Goal: Task Accomplishment & Management: Complete application form

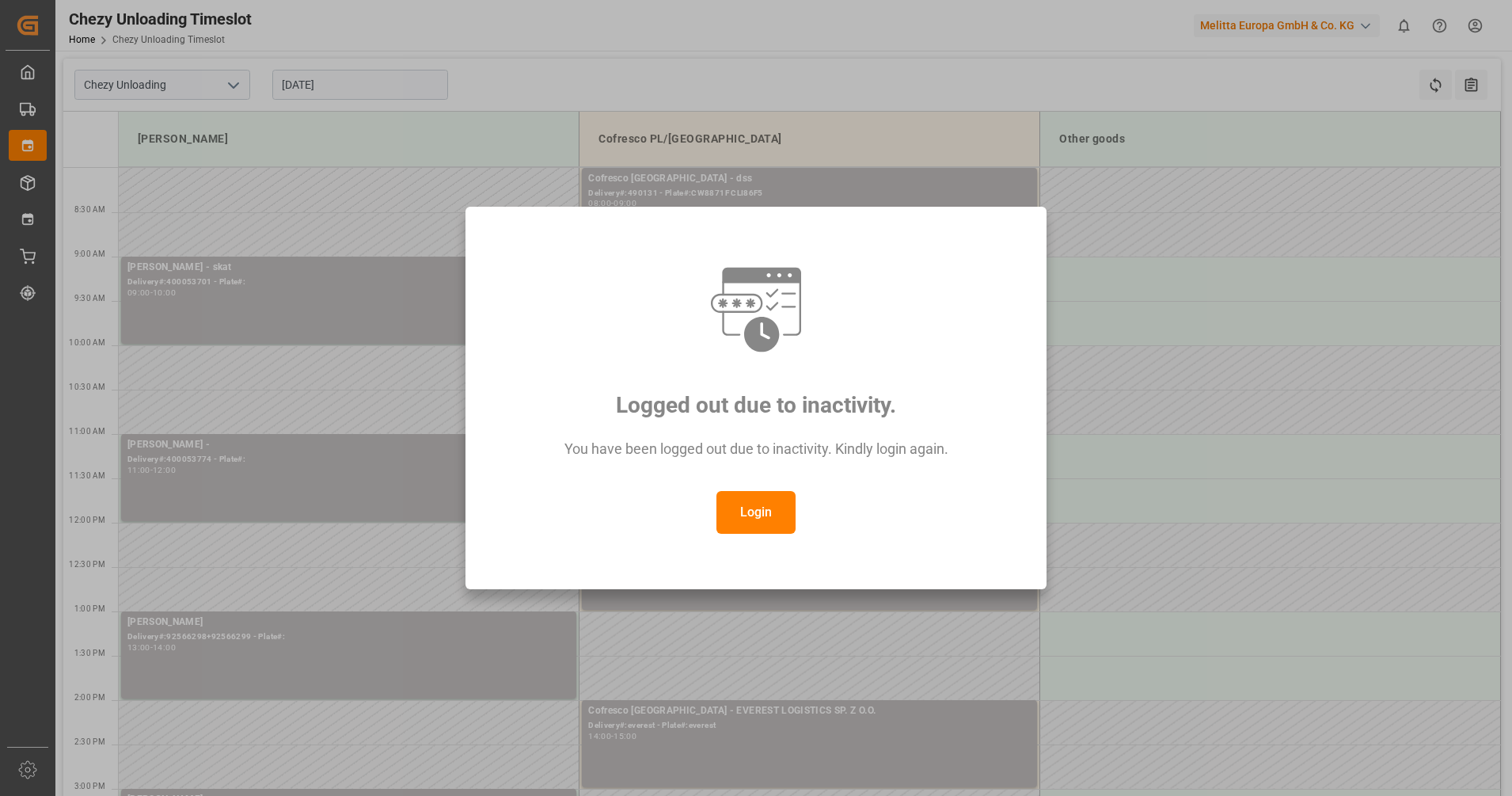
click at [739, 515] on button "Login" at bounding box center [756, 512] width 79 height 43
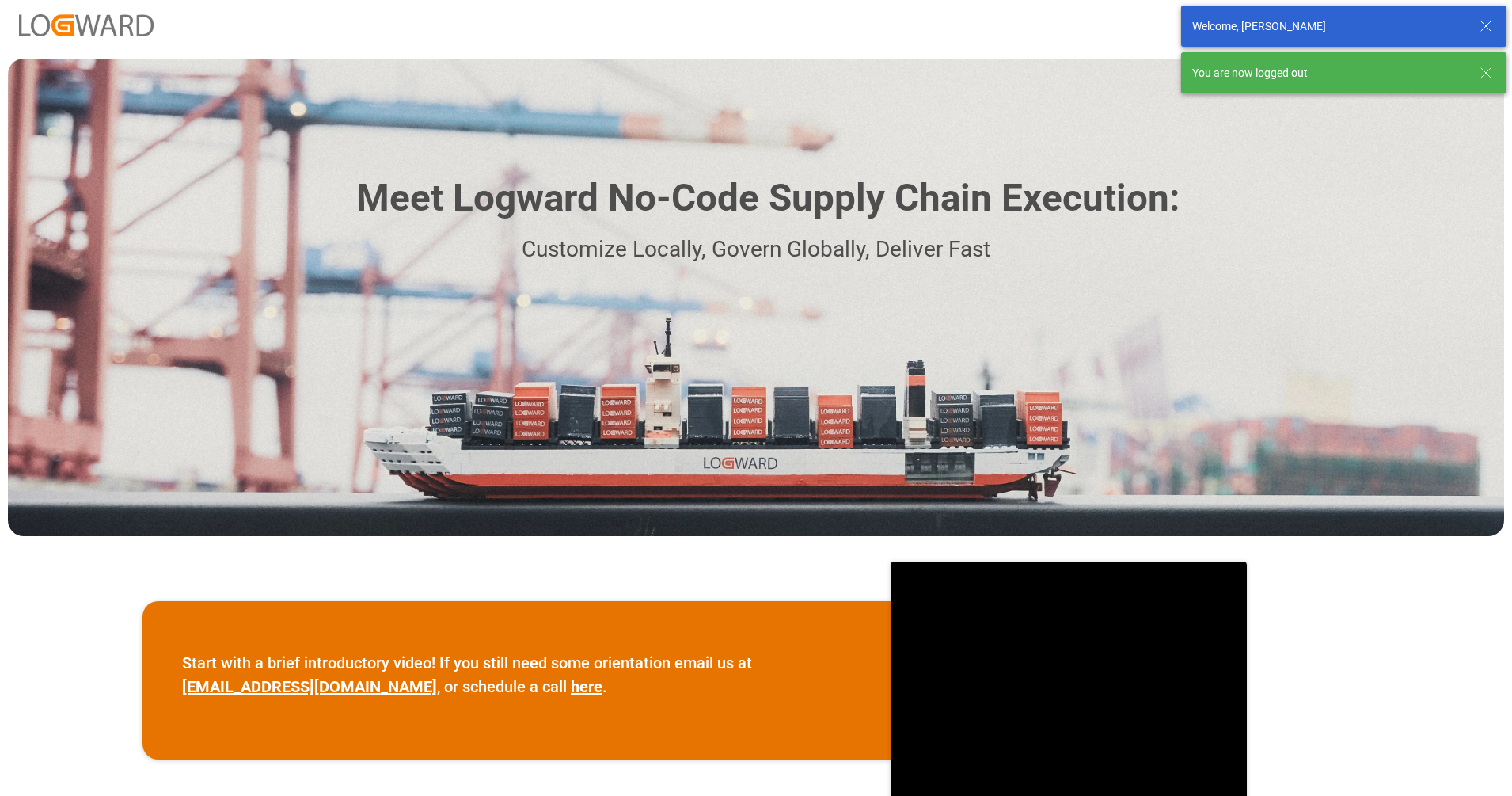
click at [1288, 88] on div "You are now logged out" at bounding box center [1345, 72] width 326 height 41
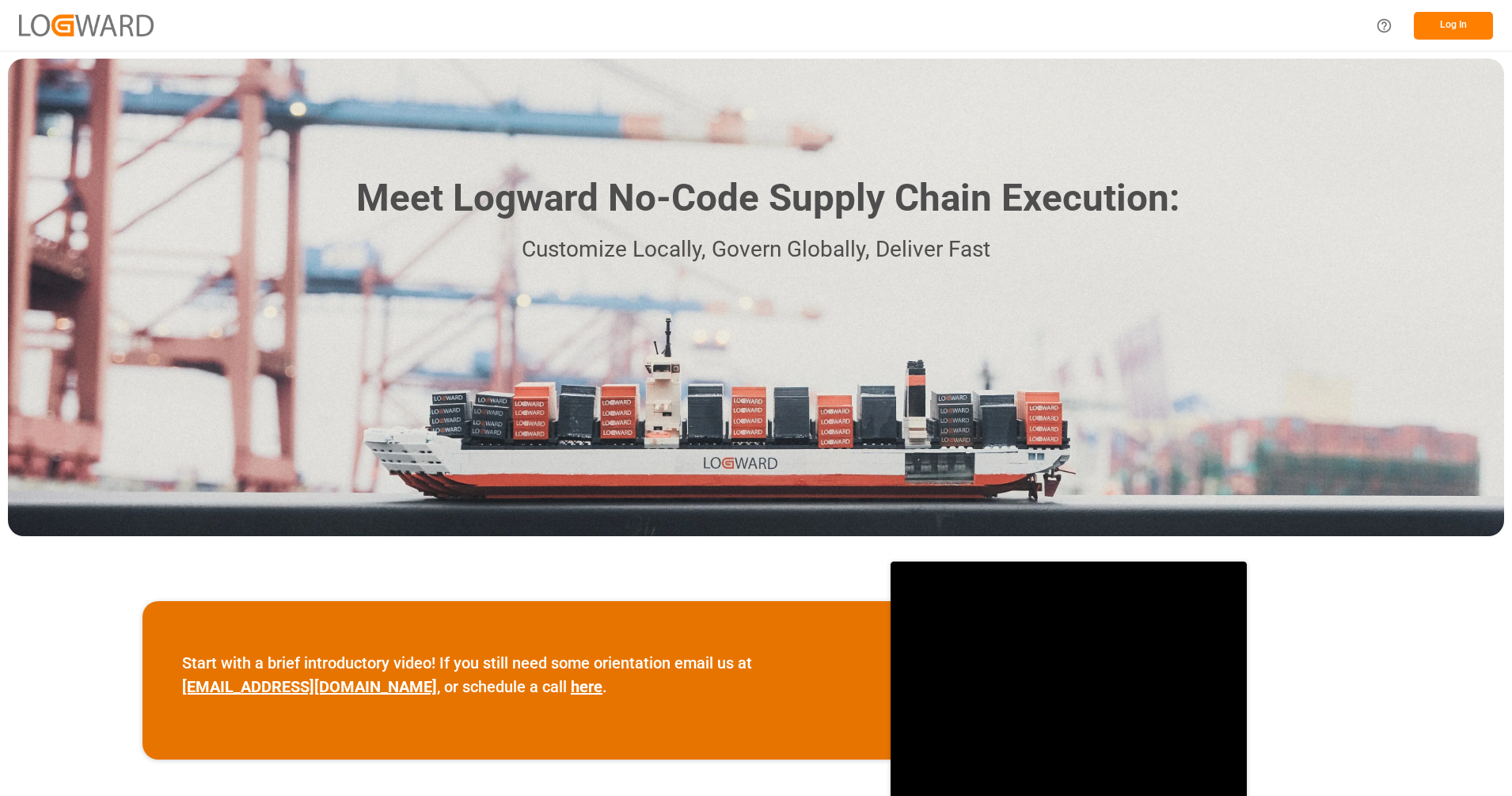
click at [1456, 16] on button "Log In" at bounding box center [1454, 26] width 79 height 27
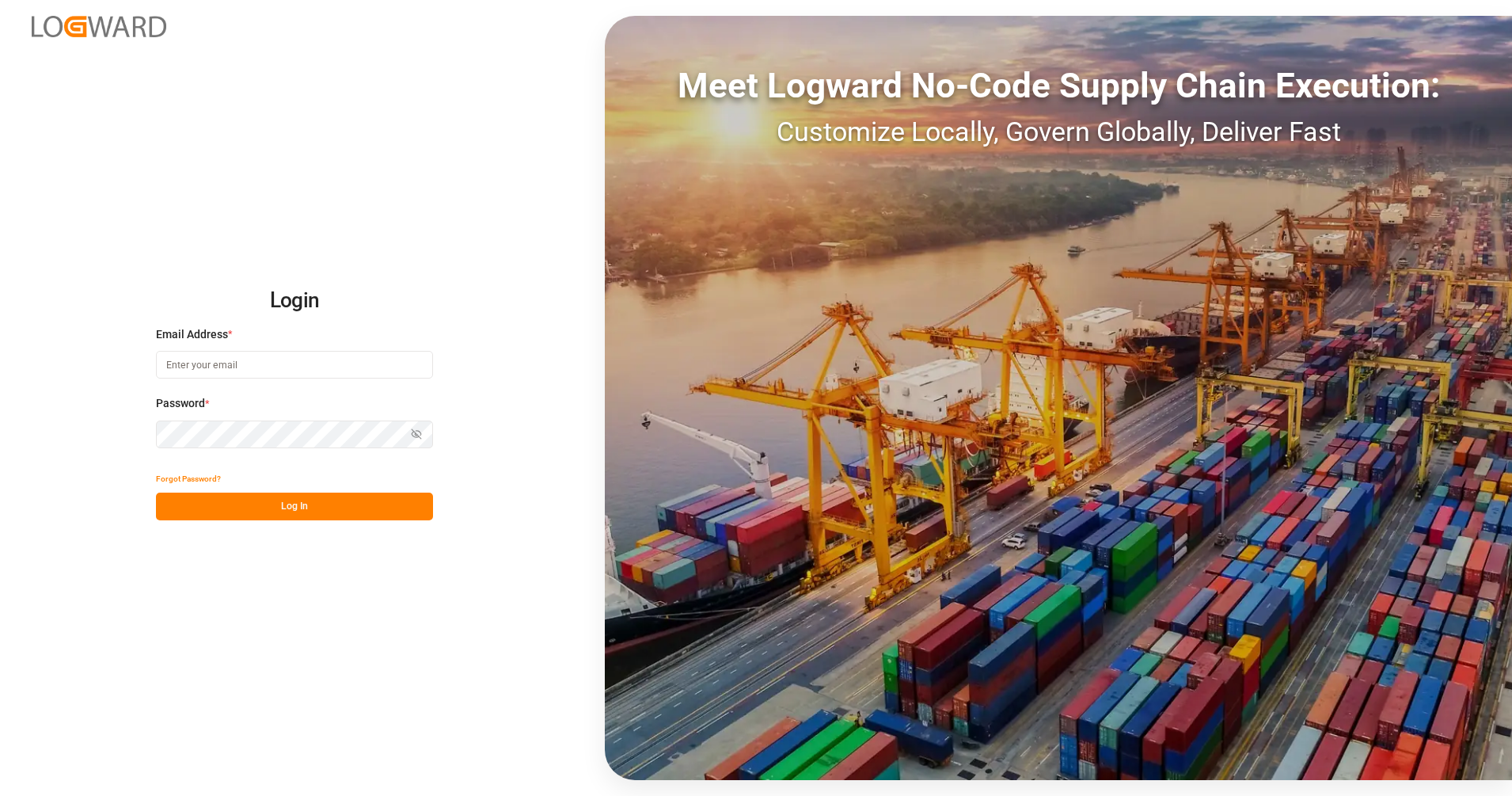
click at [379, 360] on input at bounding box center [294, 364] width 277 height 27
type input "[PERSON_NAME][EMAIL_ADDRESS][PERSON_NAME][DOMAIN_NAME]"
click at [311, 510] on button "Log In" at bounding box center [294, 506] width 277 height 27
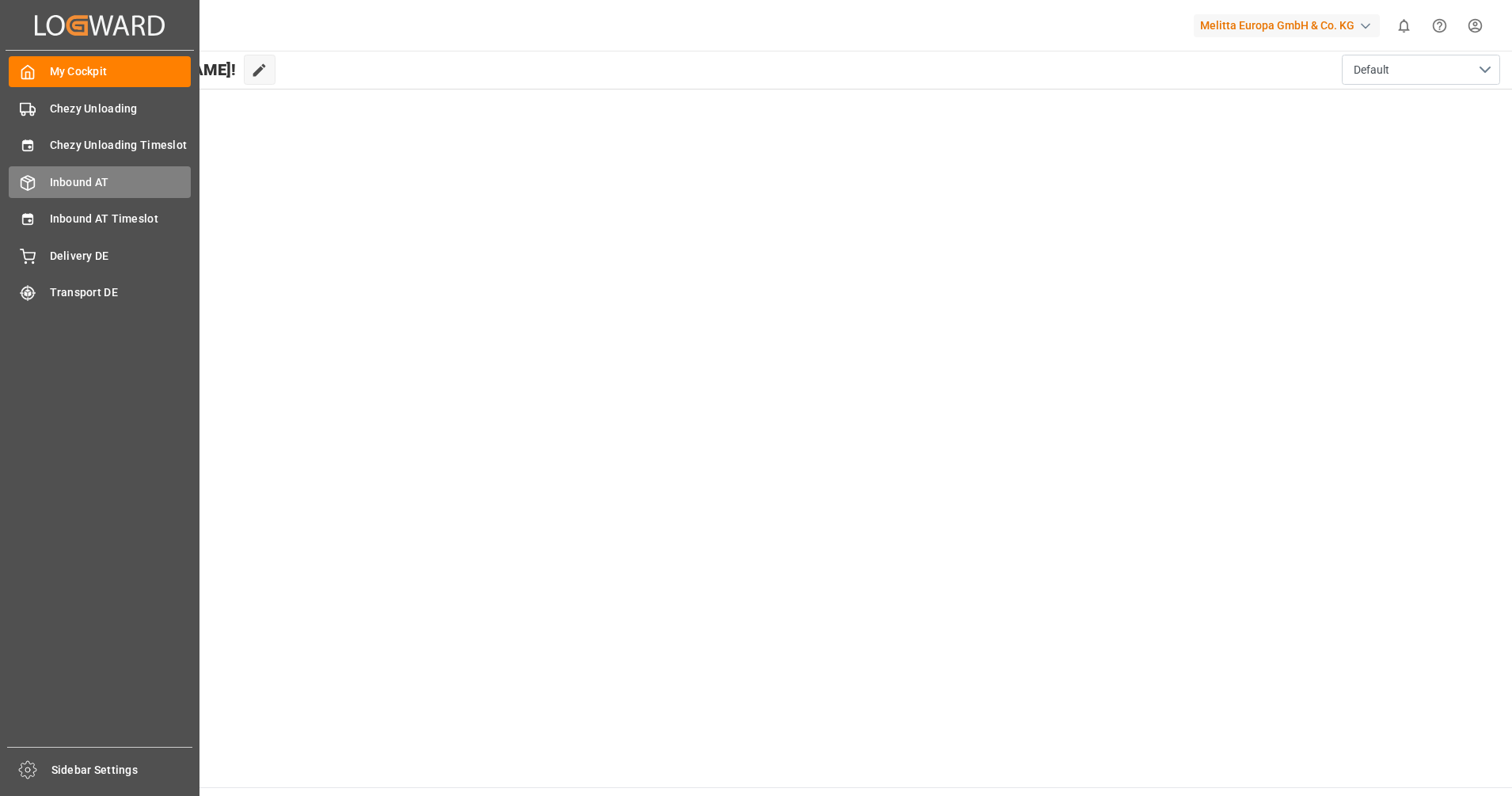
click at [70, 177] on span "Inbound AT" at bounding box center [121, 182] width 142 height 16
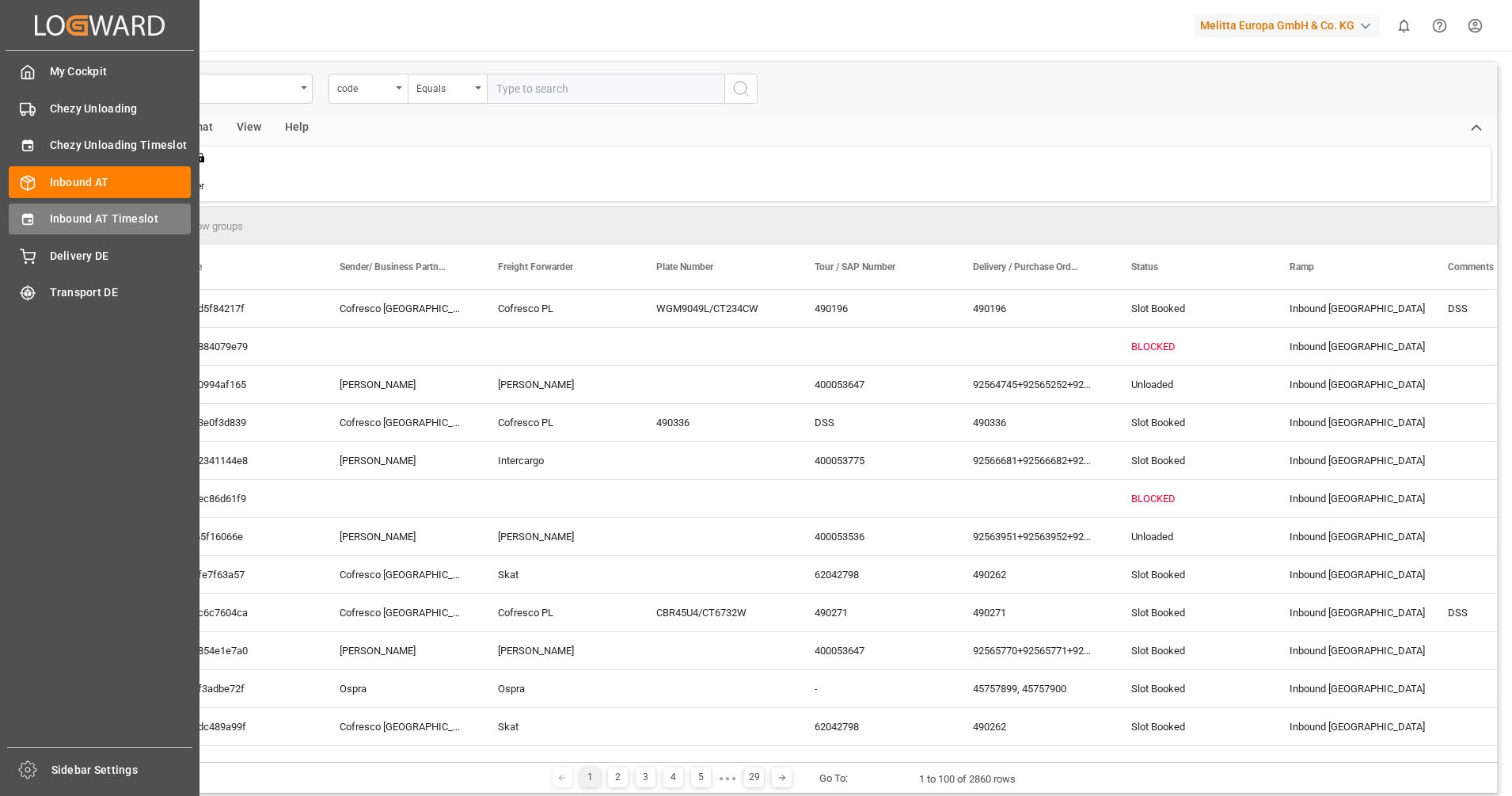
click at [46, 216] on div "Inbound AT Timeslot Inbound AT Timeslot" at bounding box center [100, 219] width 182 height 31
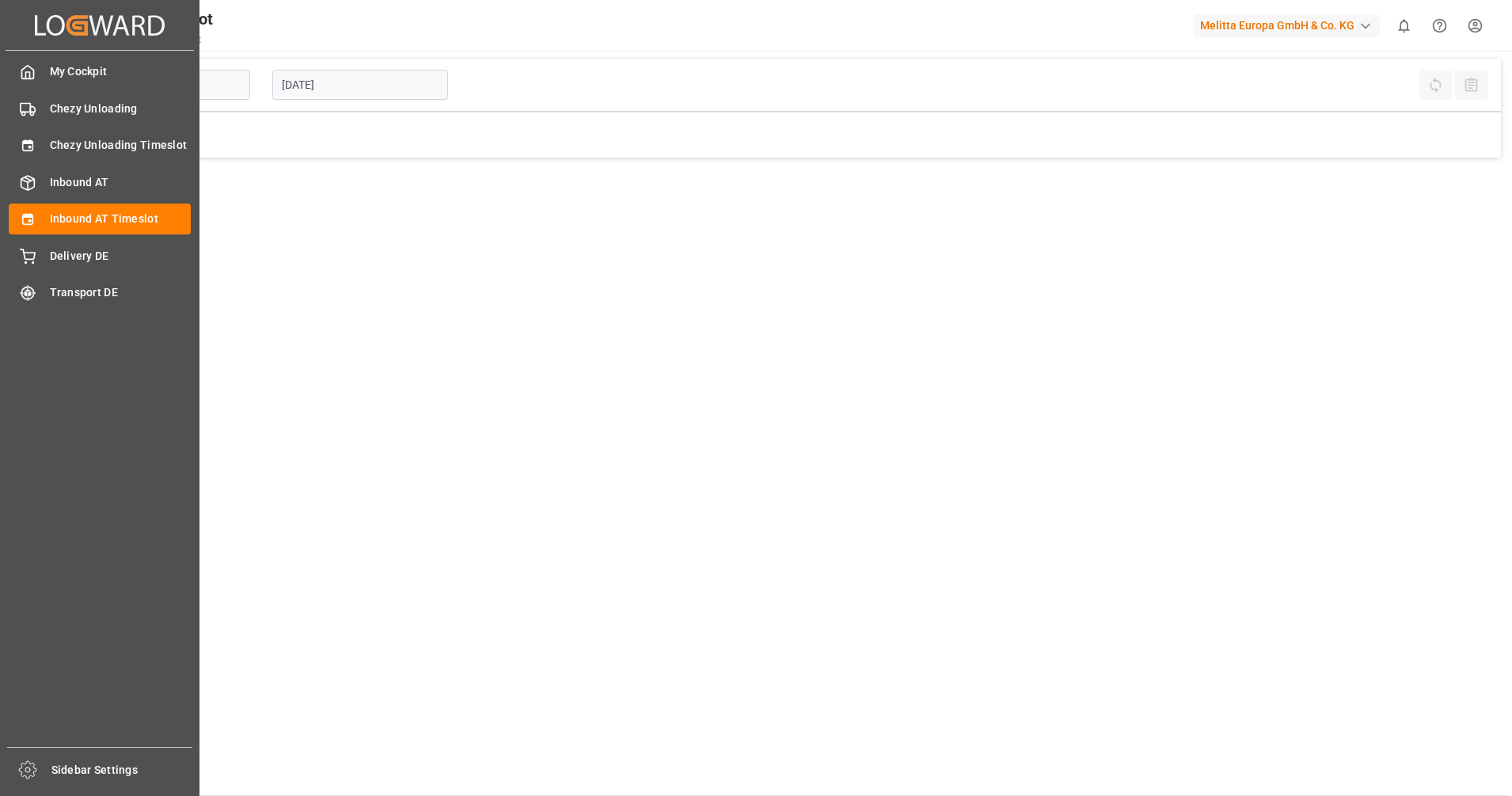
type input "Inbound AT"
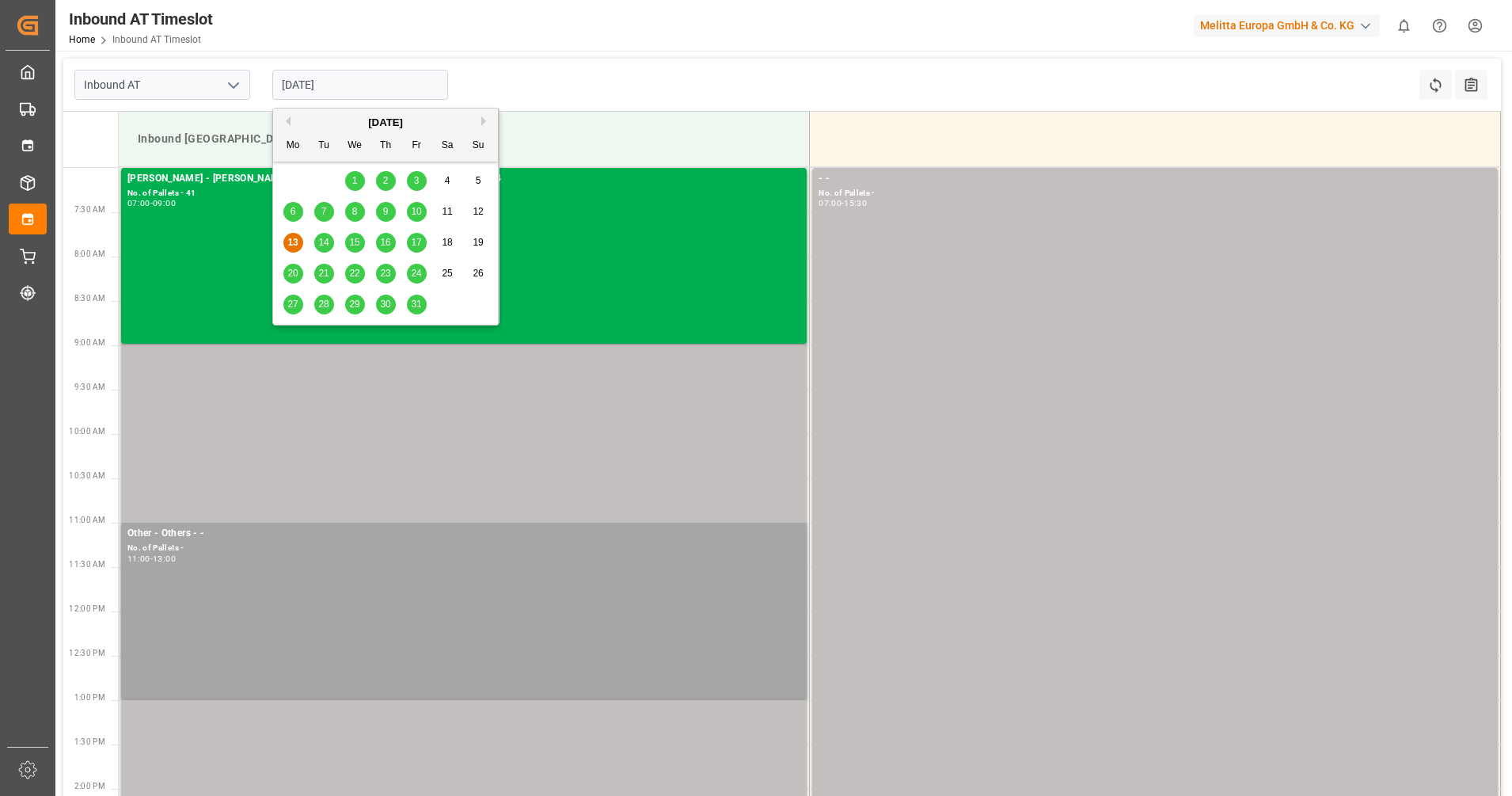
click at [331, 93] on input "[DATE]" at bounding box center [360, 85] width 176 height 30
click at [325, 240] on span "14" at bounding box center [323, 242] width 10 height 11
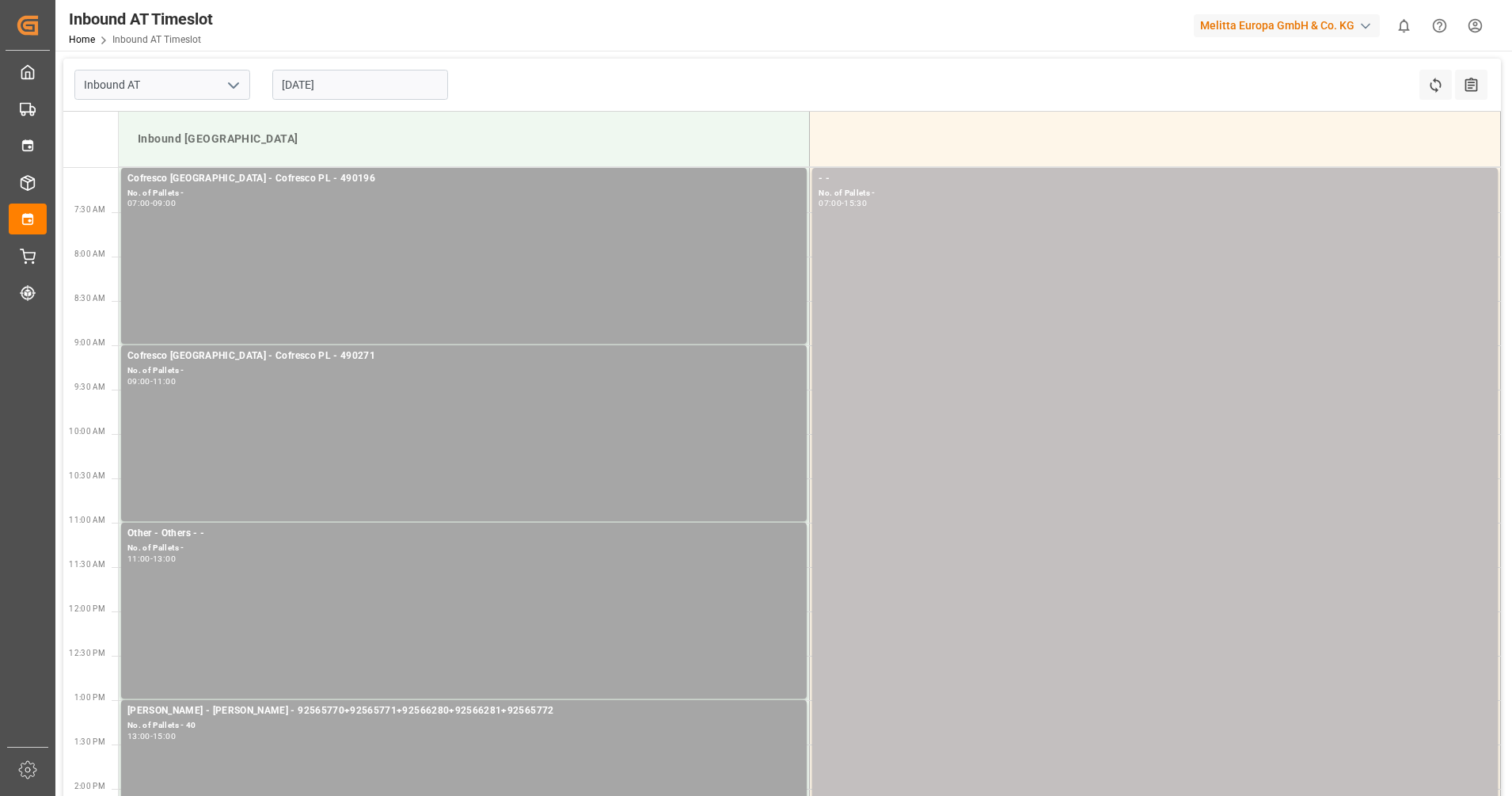
click at [372, 70] on input "[DATE]" at bounding box center [360, 85] width 176 height 30
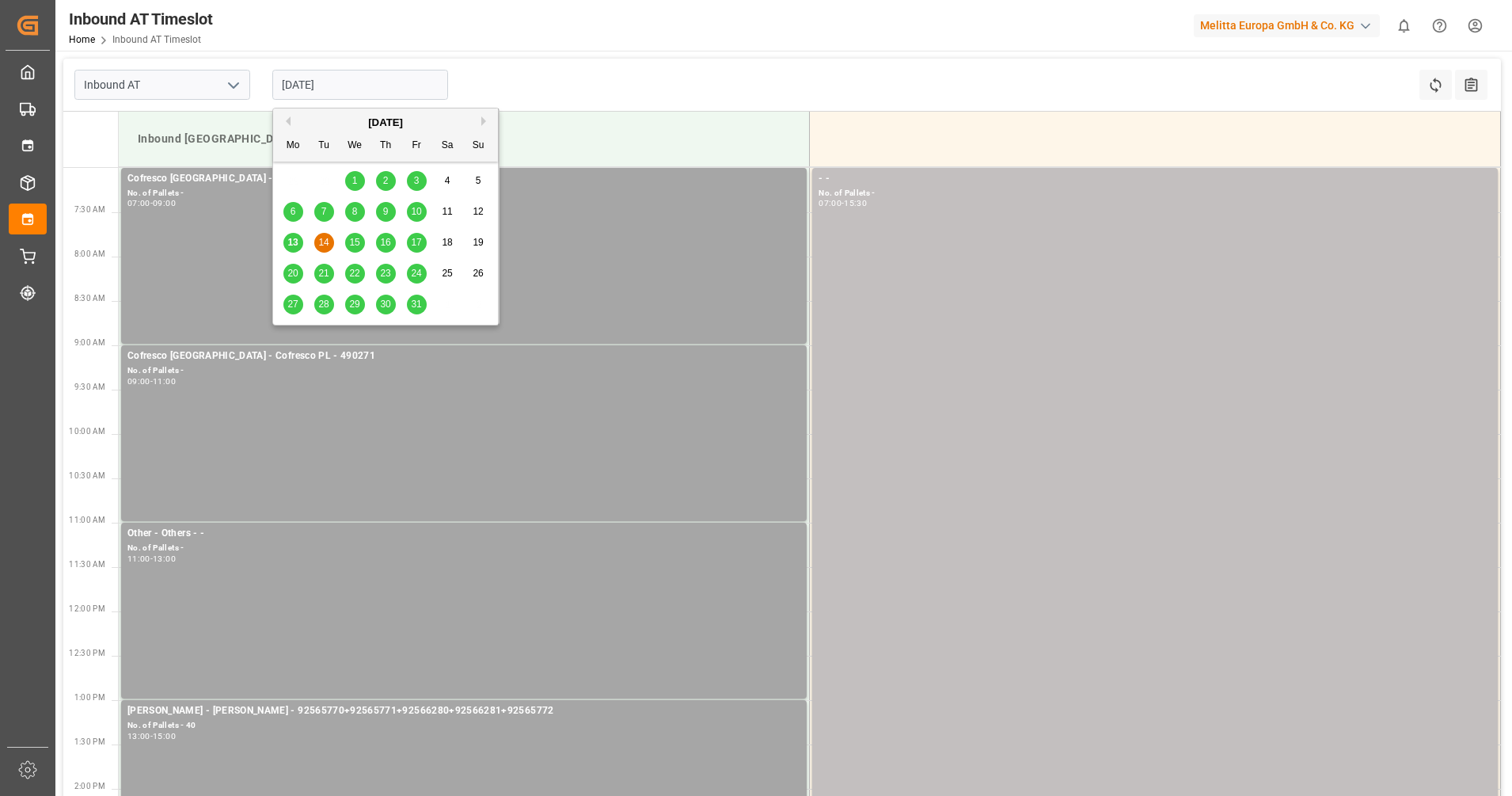
click at [360, 242] on span "15" at bounding box center [354, 242] width 10 height 11
click at [340, 77] on input "[DATE]" at bounding box center [360, 85] width 176 height 30
click at [391, 245] on div "16" at bounding box center [386, 243] width 20 height 19
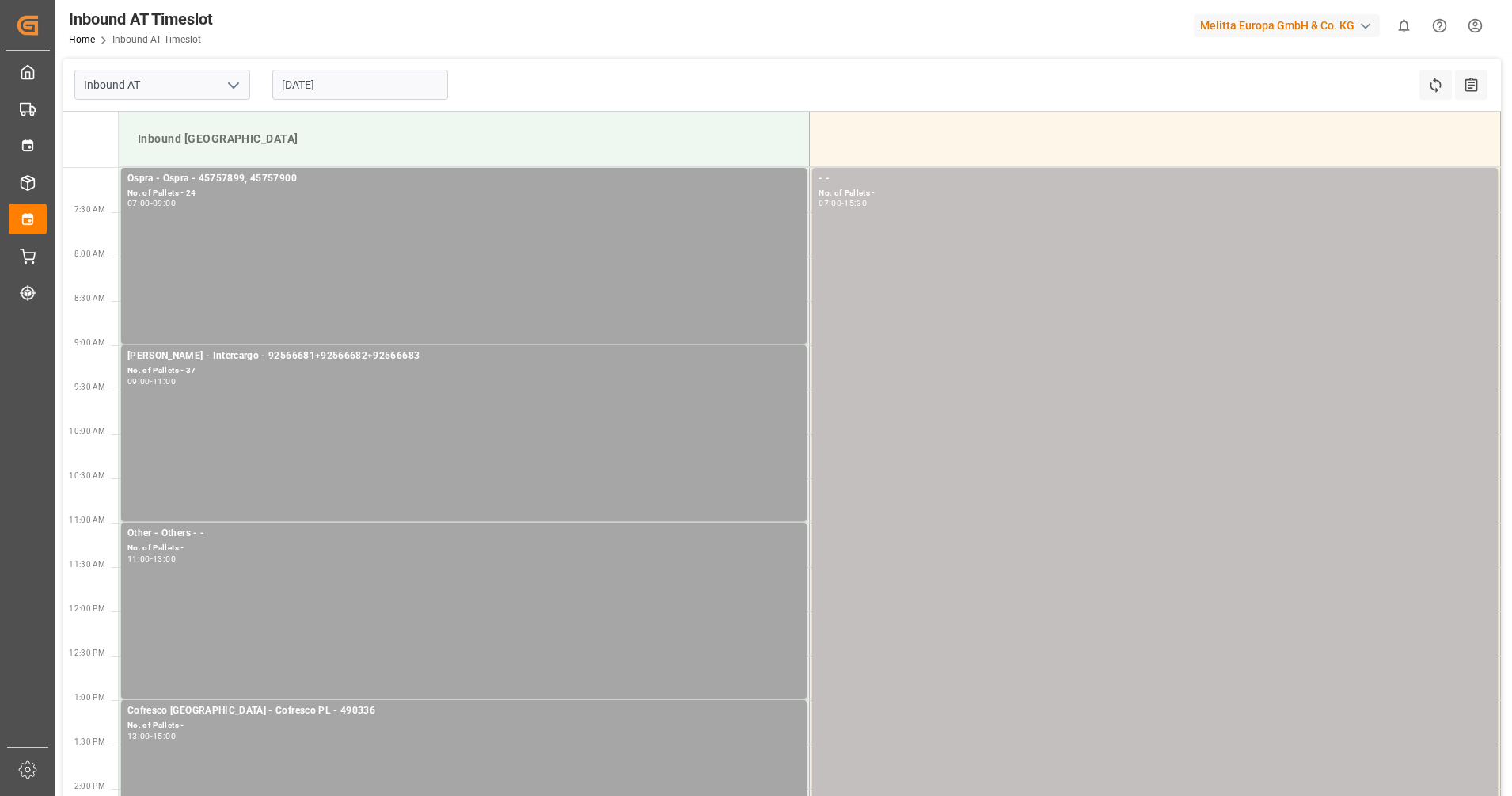
click at [380, 78] on input "[DATE]" at bounding box center [360, 85] width 176 height 30
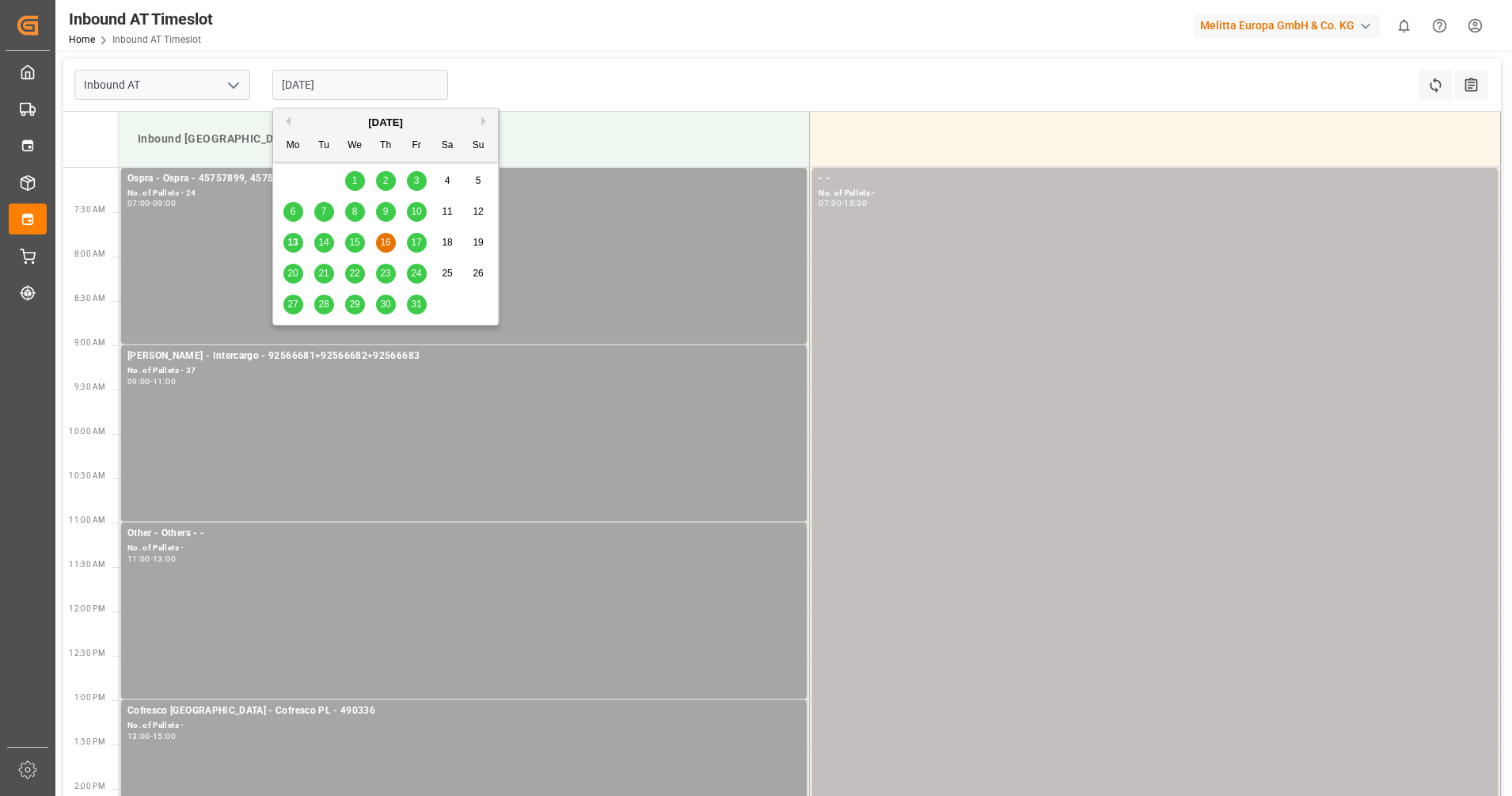
click at [416, 242] on span "17" at bounding box center [415, 242] width 10 height 11
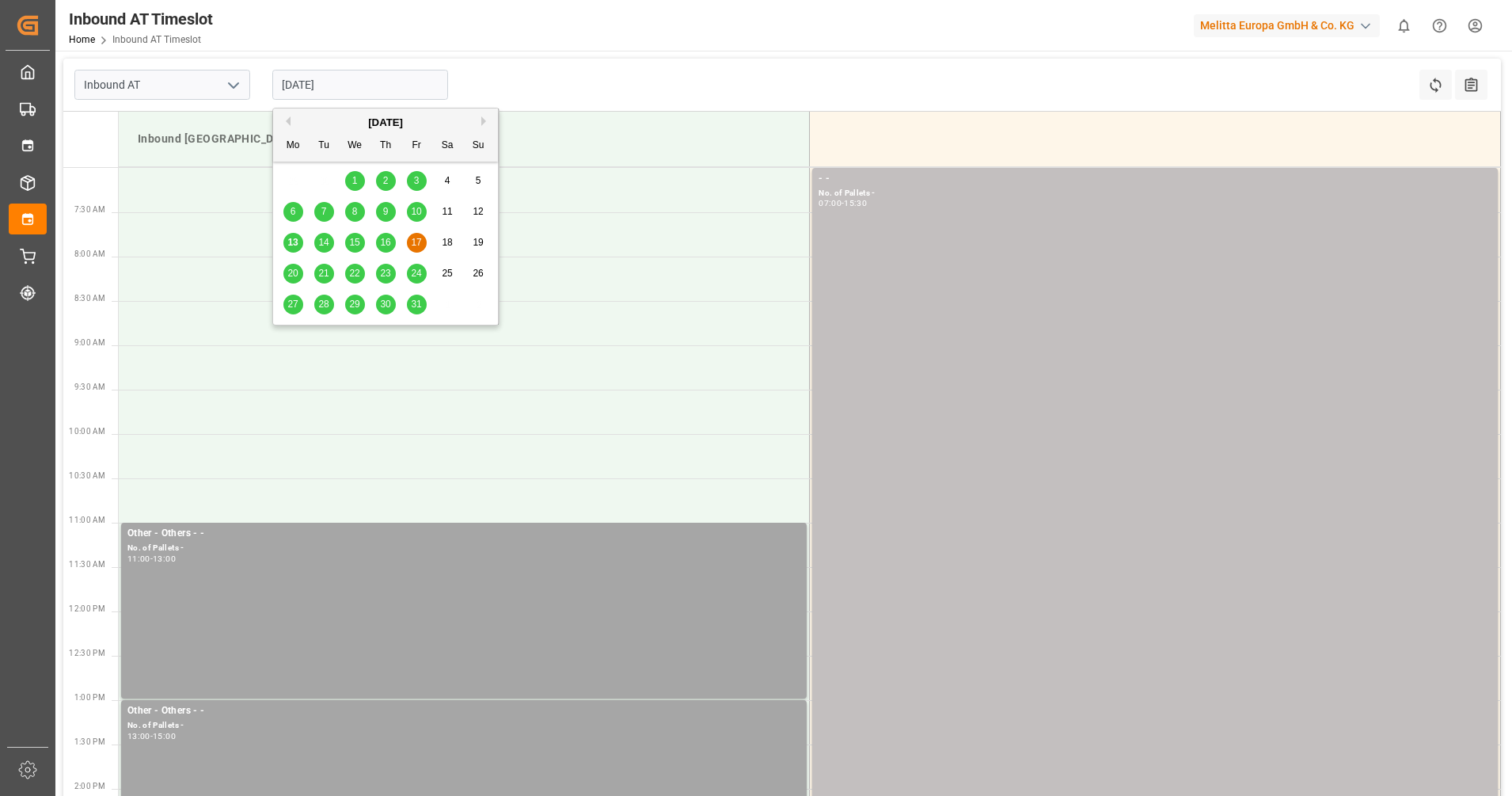
click at [338, 88] on input "[DATE]" at bounding box center [360, 85] width 176 height 30
click at [411, 212] on span "10" at bounding box center [415, 211] width 10 height 11
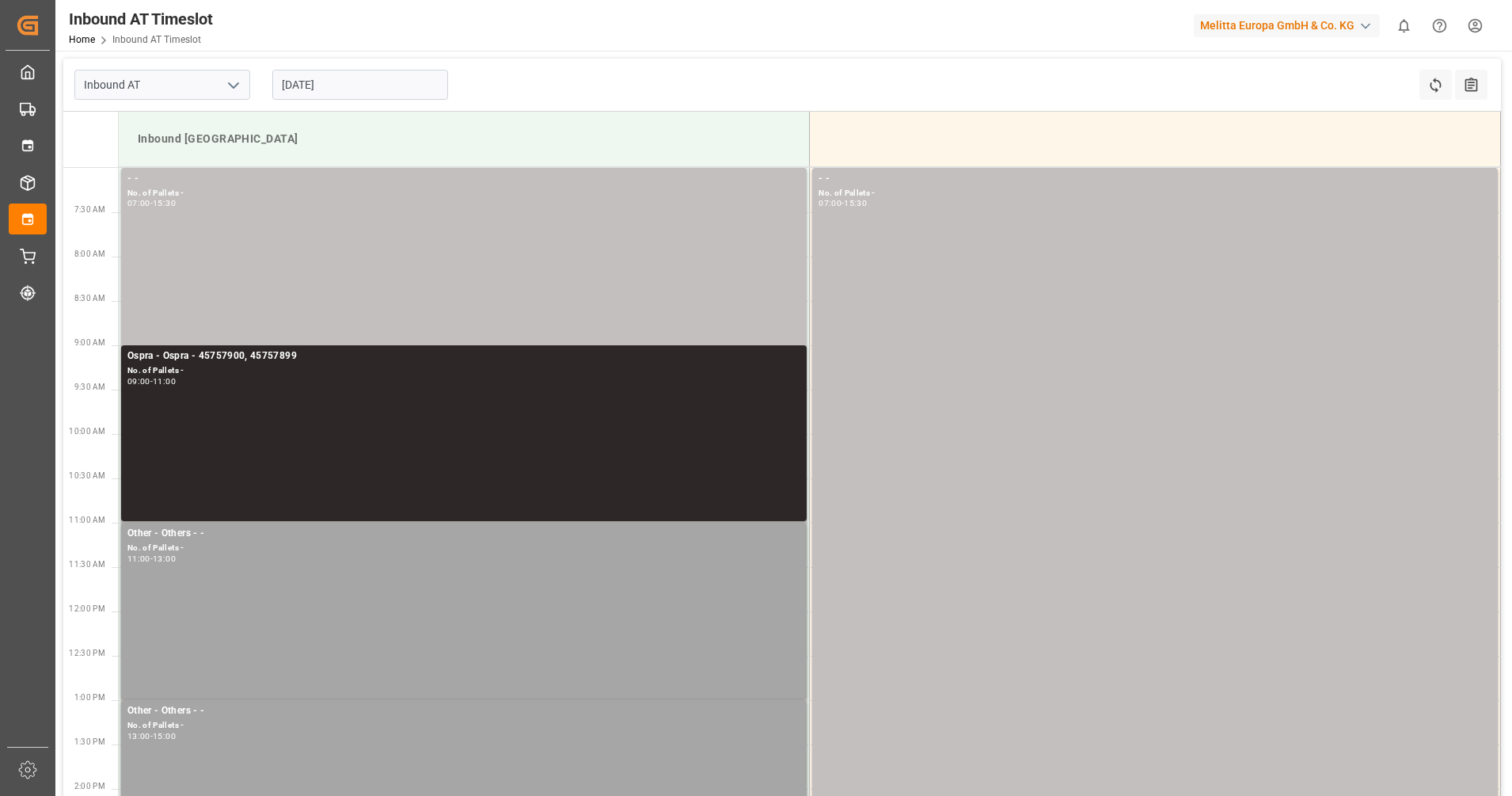
click at [406, 95] on input "[DATE]" at bounding box center [360, 85] width 176 height 30
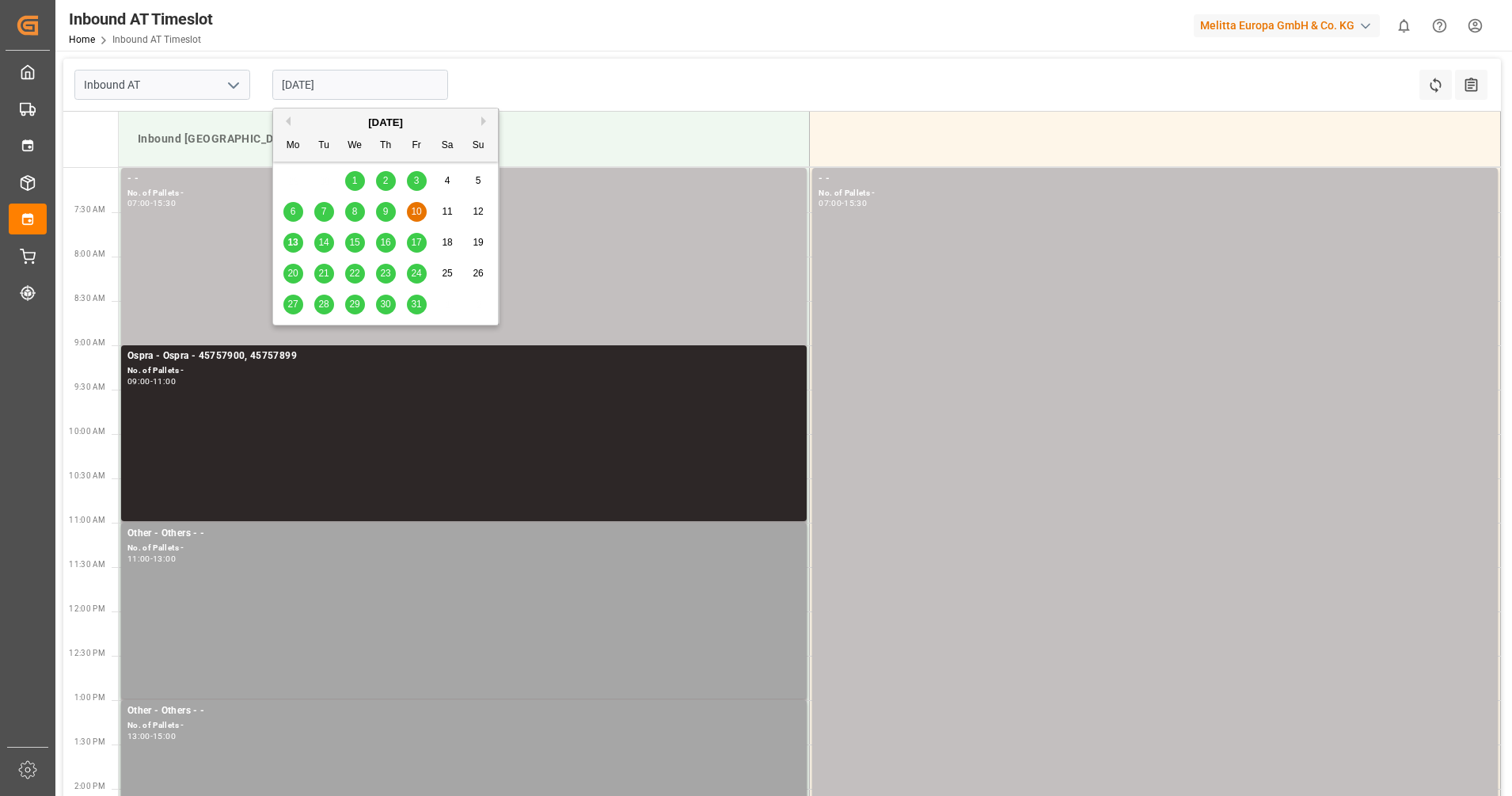
click at [417, 174] on div "3" at bounding box center [417, 181] width 20 height 19
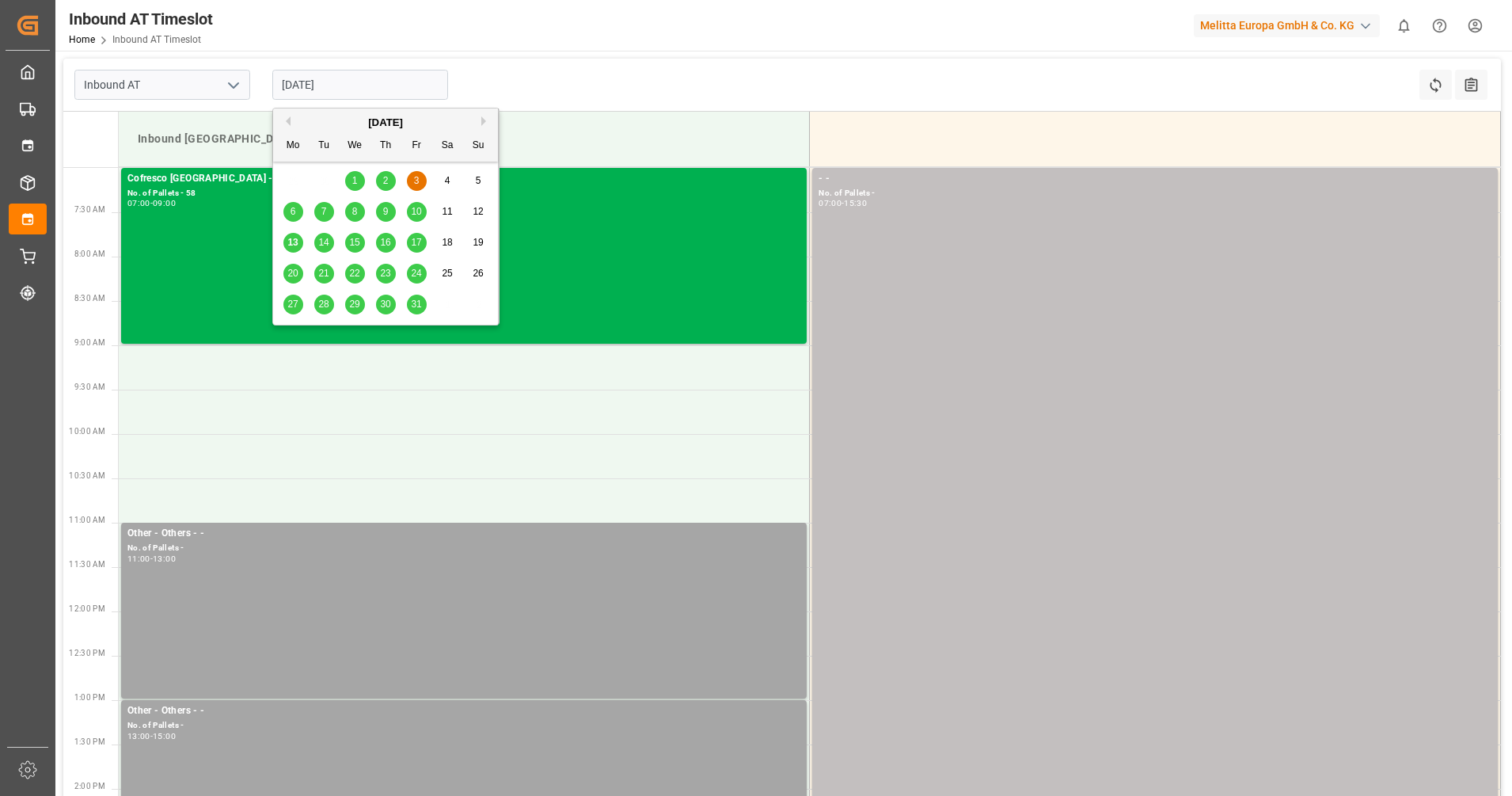
click at [373, 88] on input "[DATE]" at bounding box center [360, 85] width 176 height 30
click at [427, 219] on div "6 7 8 9 10 11 12" at bounding box center [385, 212] width 216 height 31
click at [422, 240] on div "17" at bounding box center [417, 243] width 20 height 19
type input "[DATE]"
